Goal: Navigation & Orientation: Go to known website

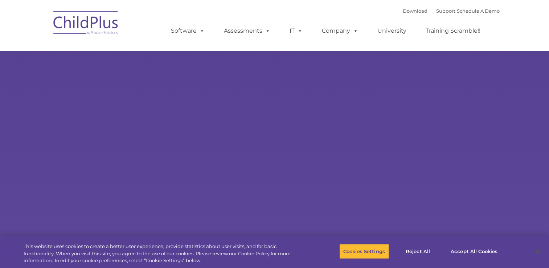
select select "MEDIUM"
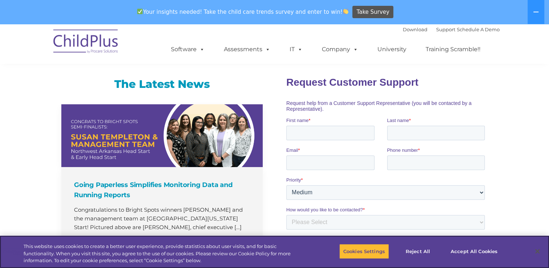
scroll to position [454, 0]
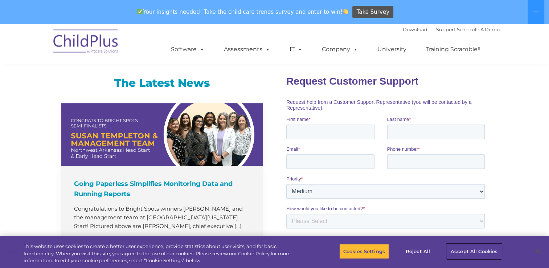
click at [472, 253] on button "Accept All Cookies" at bounding box center [474, 250] width 55 height 15
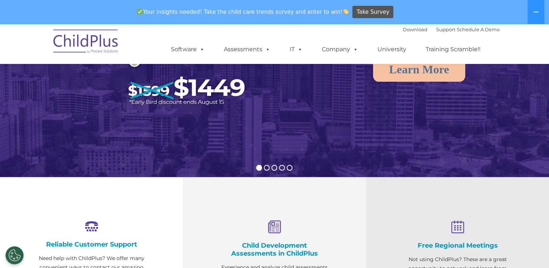
scroll to position [0, 0]
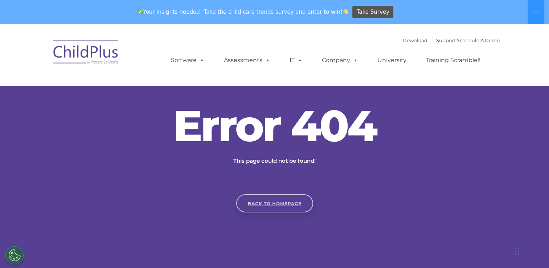
click at [266, 198] on link "Back to homepage" at bounding box center [274, 203] width 77 height 18
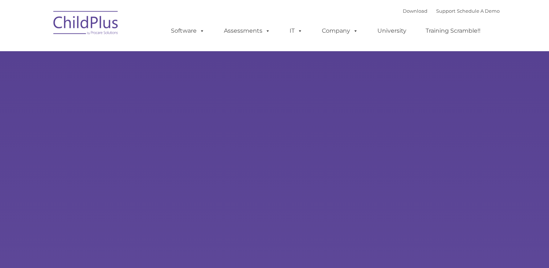
type input ""
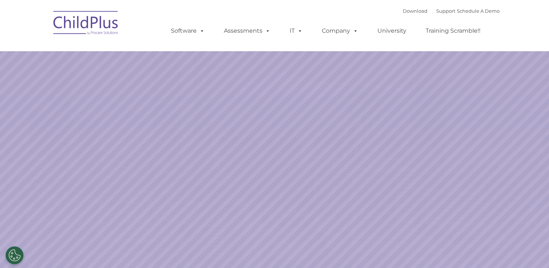
select select "MEDIUM"
